Goal: Transaction & Acquisition: Purchase product/service

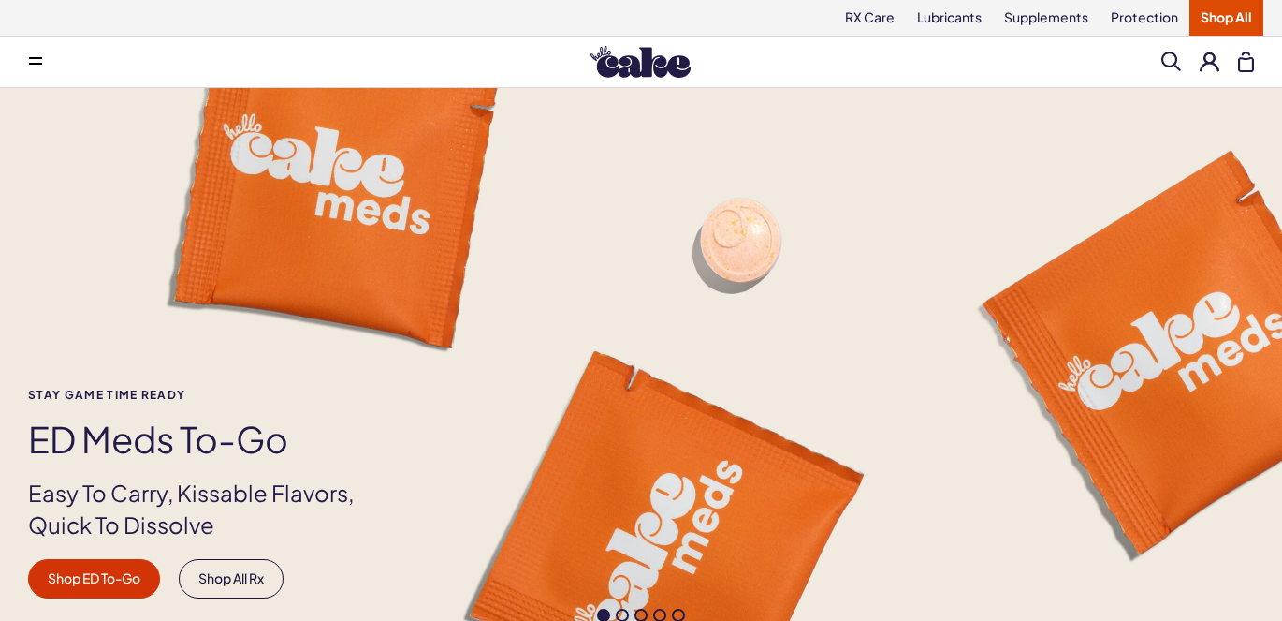
click at [40, 70] on button at bounding box center [35, 61] width 37 height 37
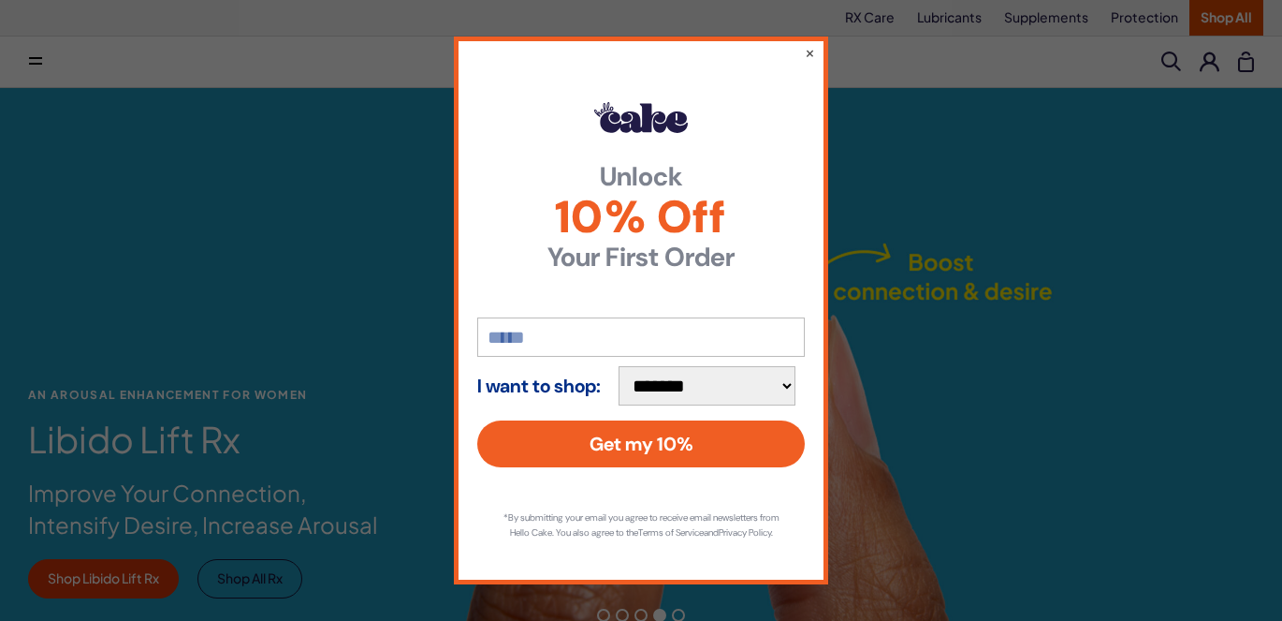
click at [24, 204] on div "**********" at bounding box center [641, 310] width 1282 height 621
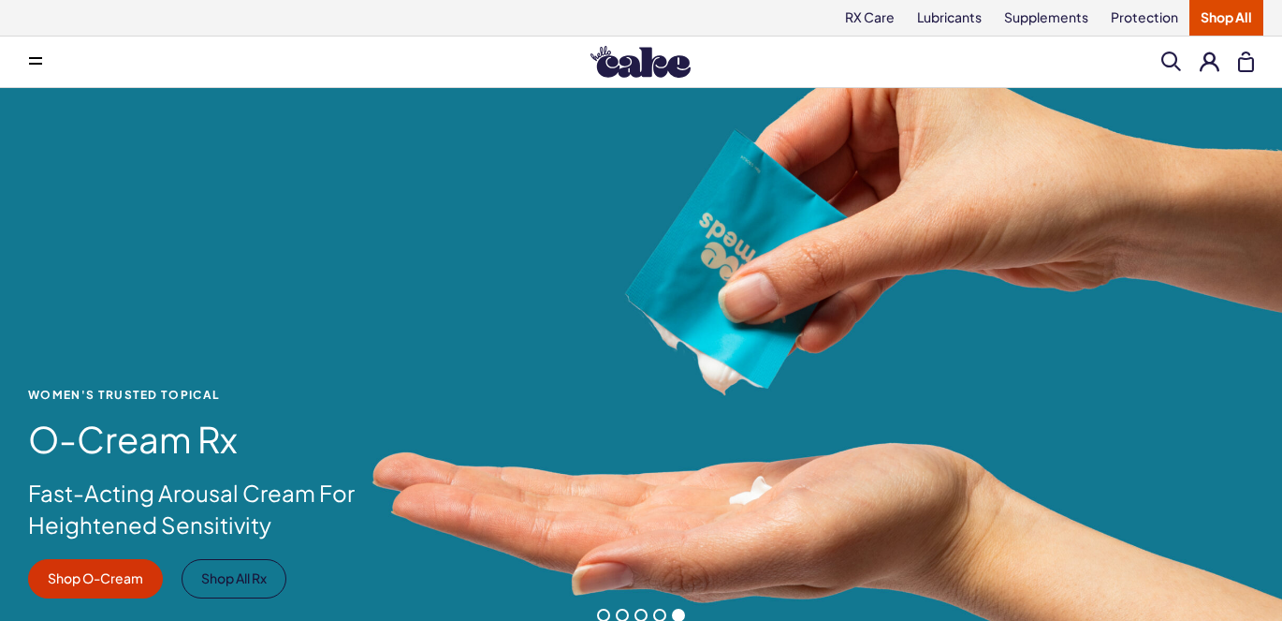
click at [24, 204] on div "WOMEN'S TRUSTED TOPICAL O-Cream Rx Fast-Acting Arousal Cream For Heightened Sen…" at bounding box center [641, 371] width 1282 height 566
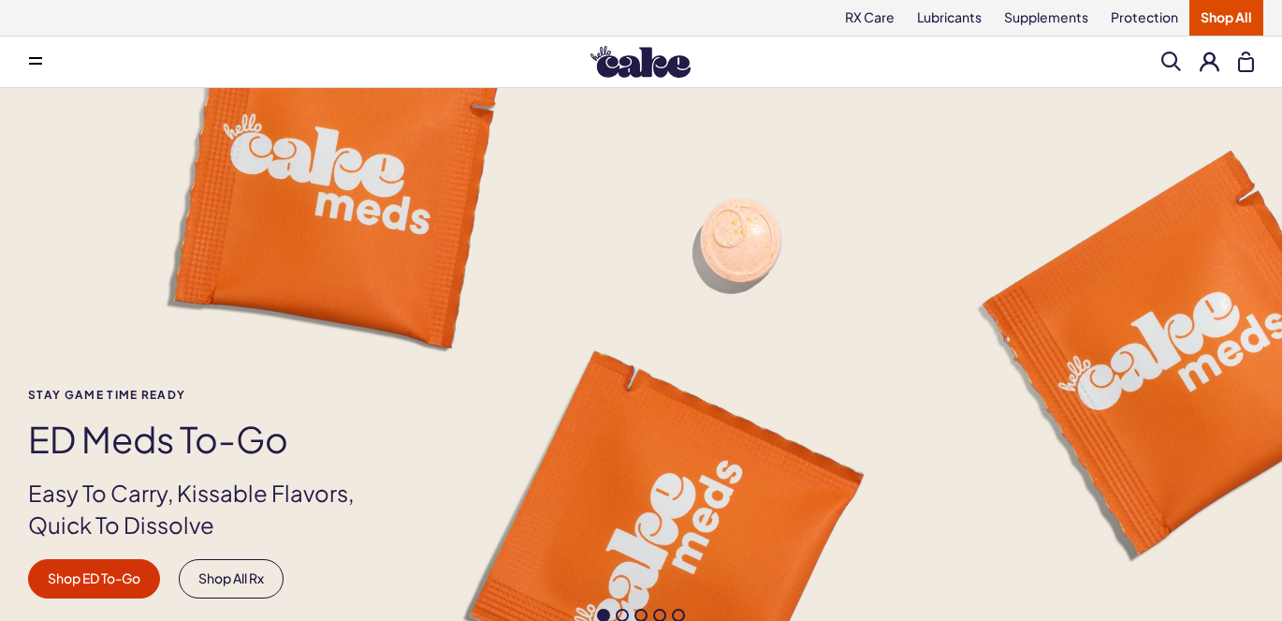
click at [34, 50] on button at bounding box center [35, 61] width 37 height 37
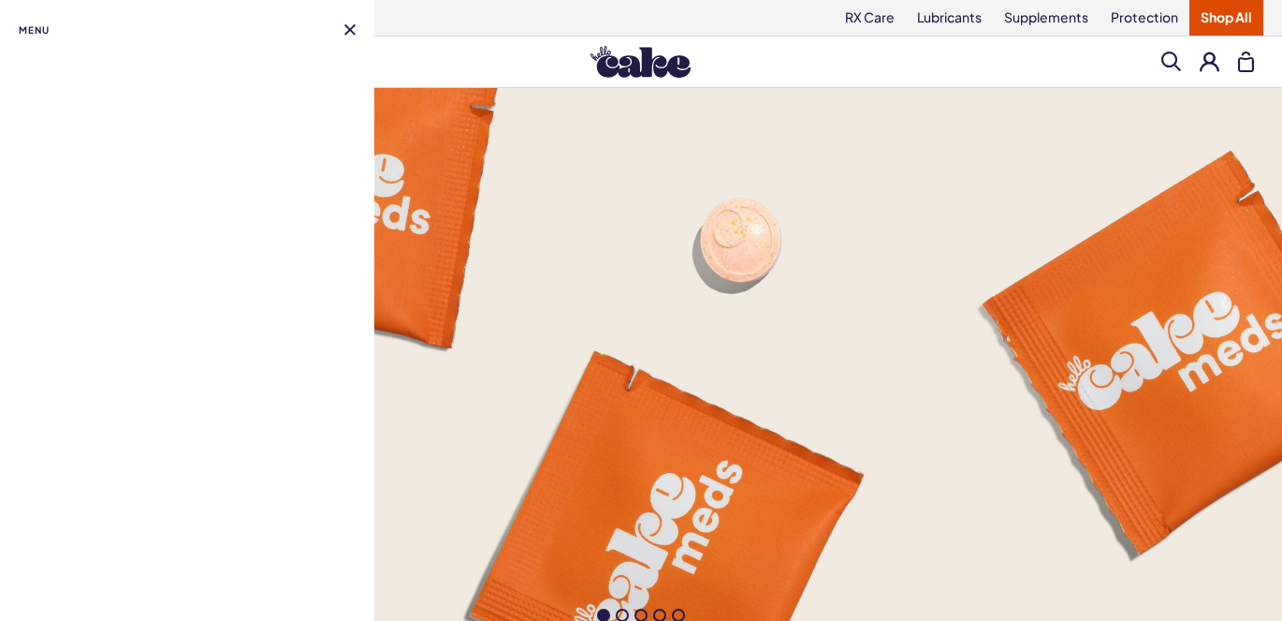
click at [617, 69] on img at bounding box center [641, 62] width 100 height 32
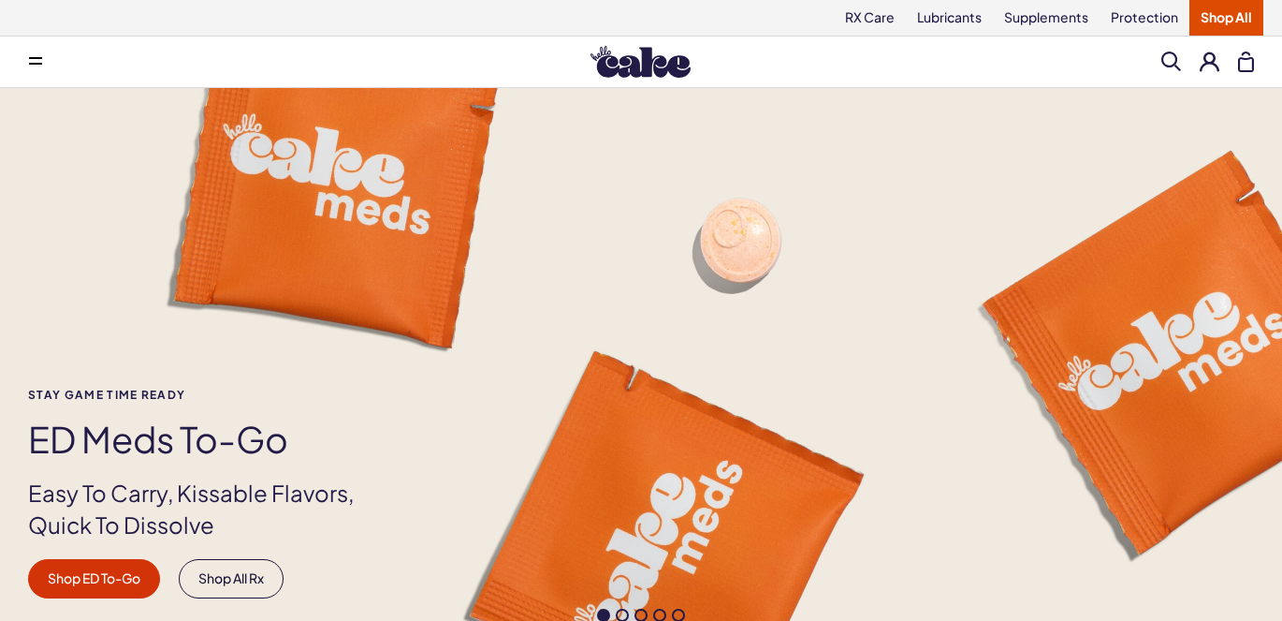
click at [43, 71] on button at bounding box center [35, 61] width 37 height 37
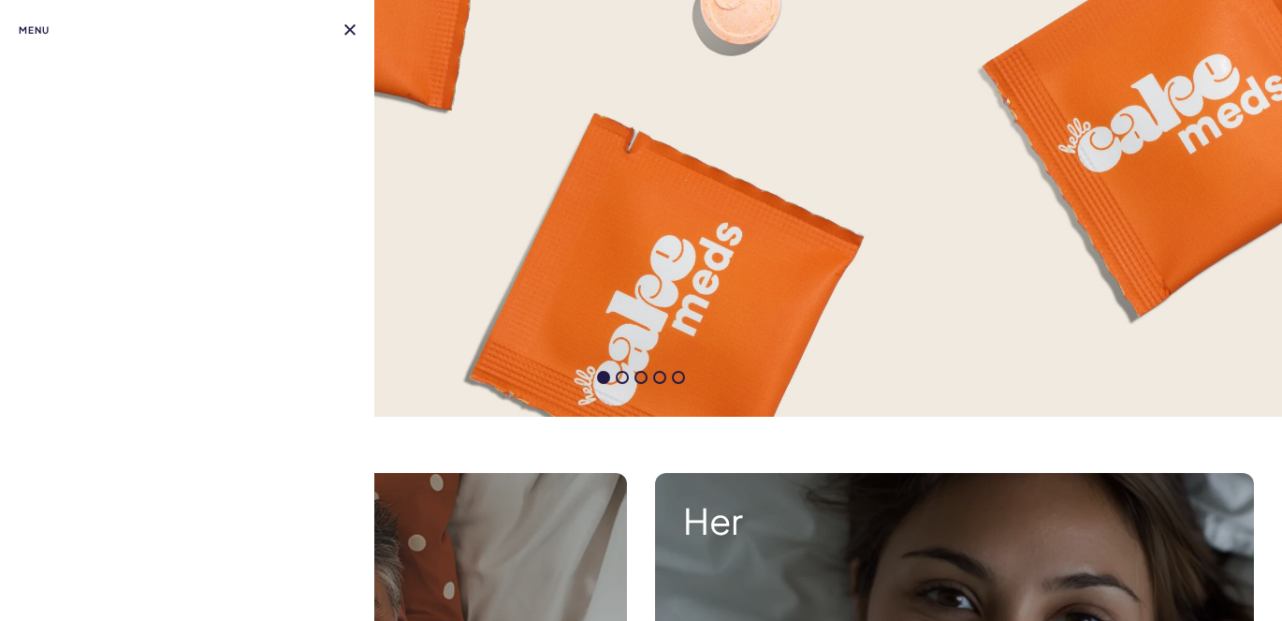
scroll to position [94, 0]
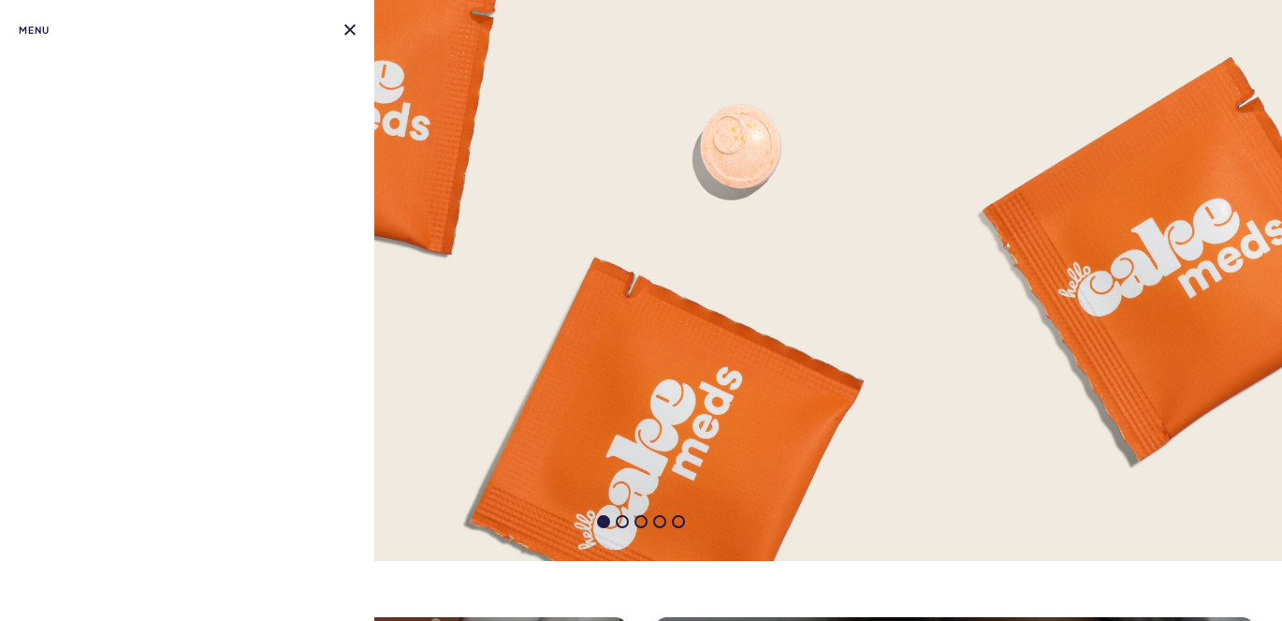
click at [45, 35] on span "Menu" at bounding box center [34, 30] width 31 height 22
click at [513, 385] on div "Stay Game time ready ED Meds to-go Easy To Carry, Kissable Flavors, Quick To Di…" at bounding box center [641, 400] width 1282 height 210
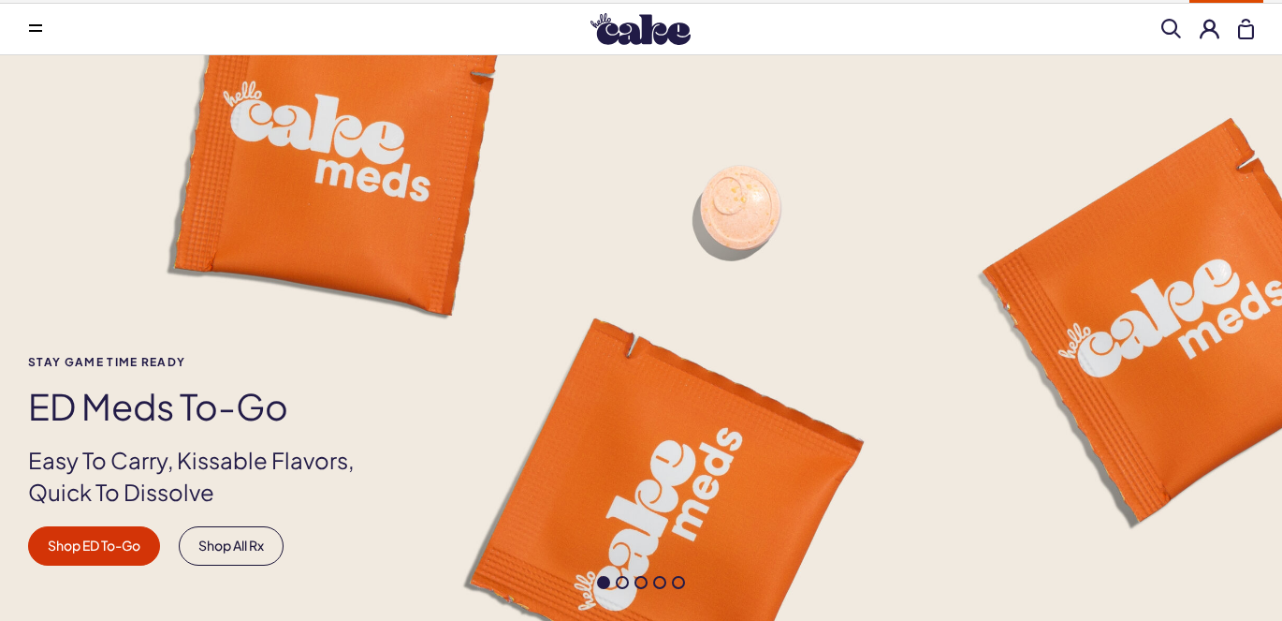
scroll to position [0, 0]
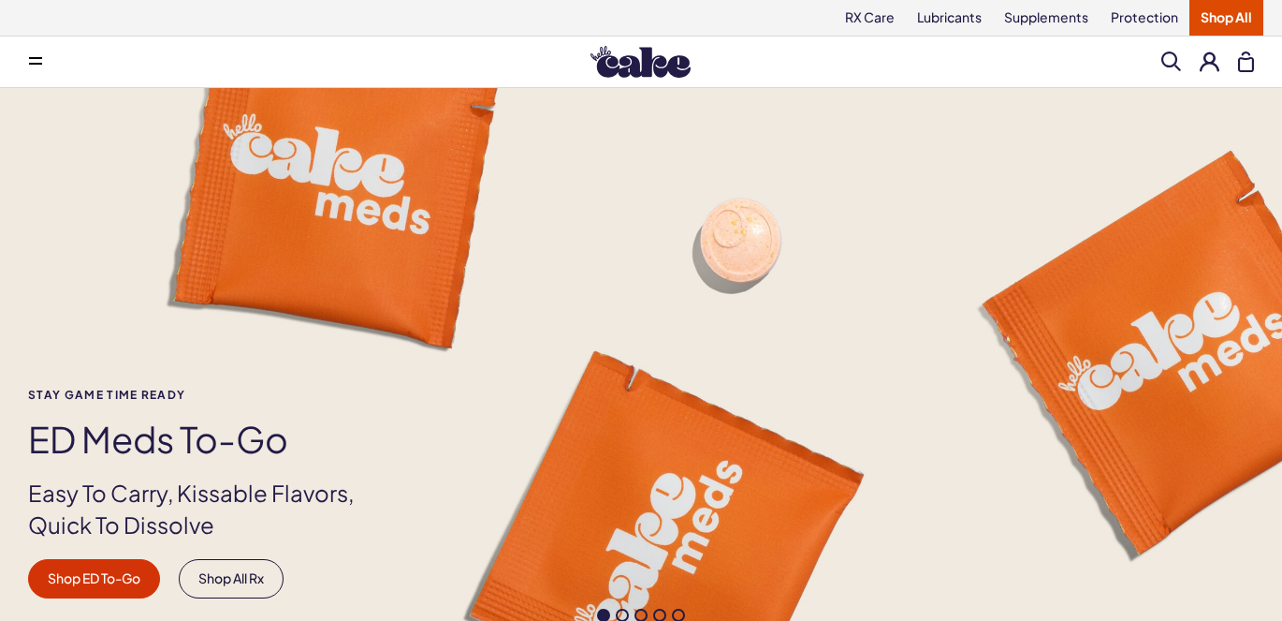
click at [634, 44] on div "Menu Search Clear All" at bounding box center [641, 61] width 1282 height 37
click at [719, 66] on div "Menu Search Clear All" at bounding box center [641, 61] width 1282 height 37
click at [1149, 7] on link "Protection" at bounding box center [1145, 18] width 90 height 36
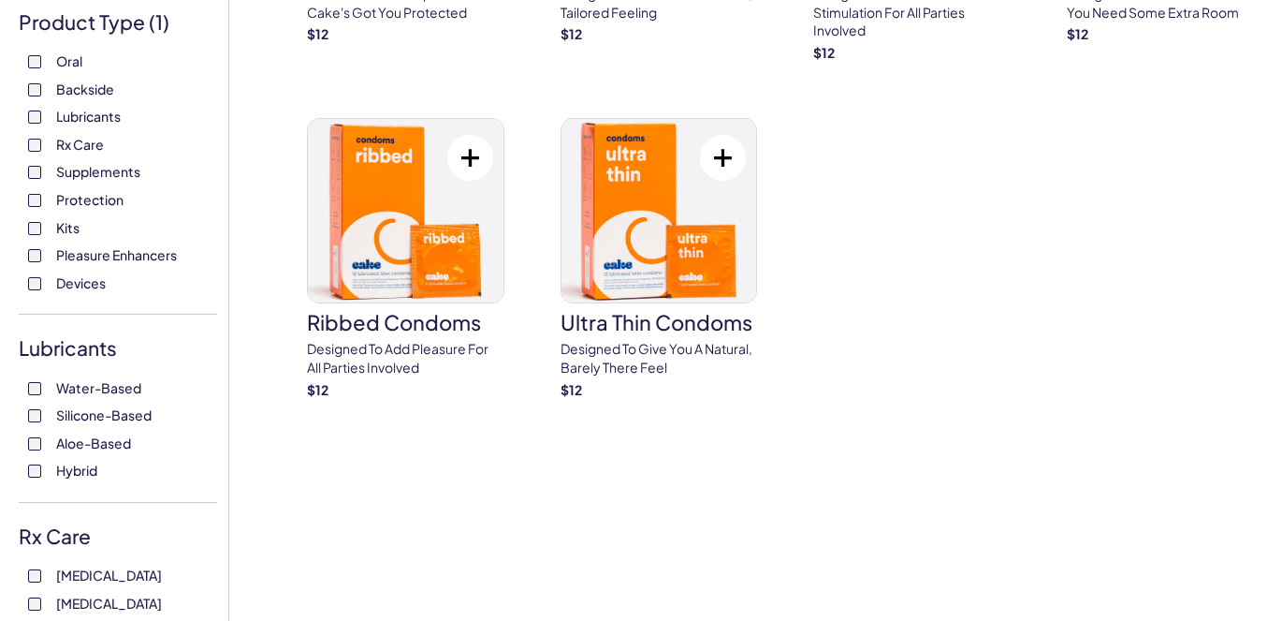
scroll to position [374, 0]
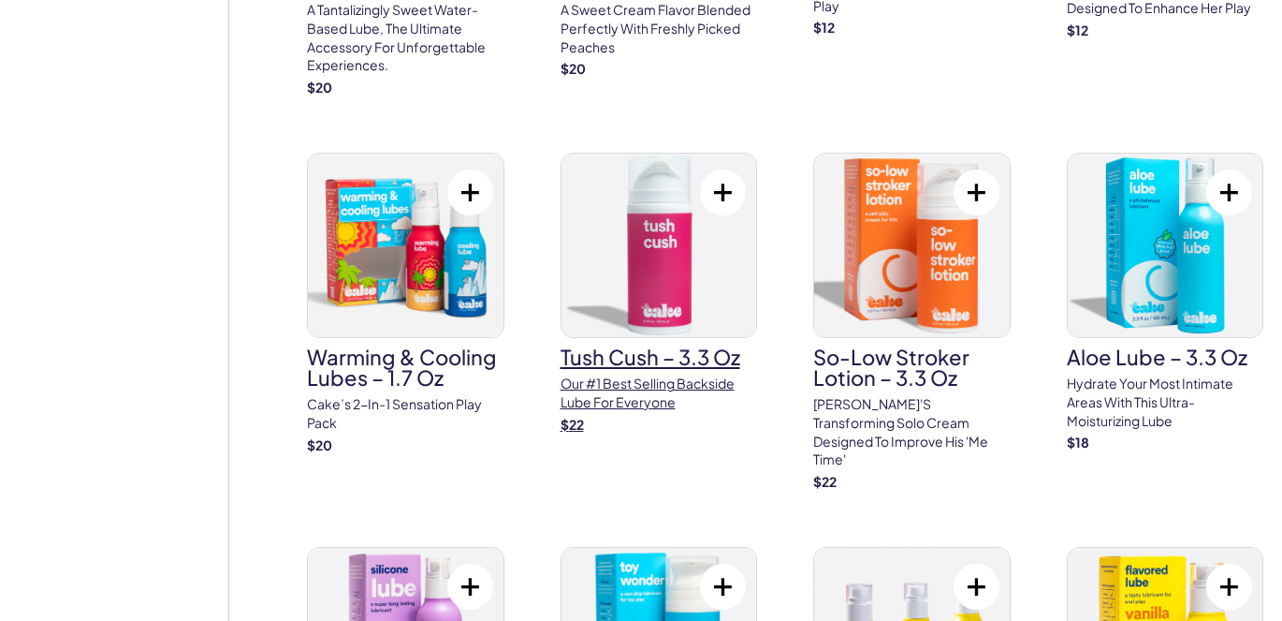
scroll to position [1217, 0]
